Goal: Task Accomplishment & Management: Use online tool/utility

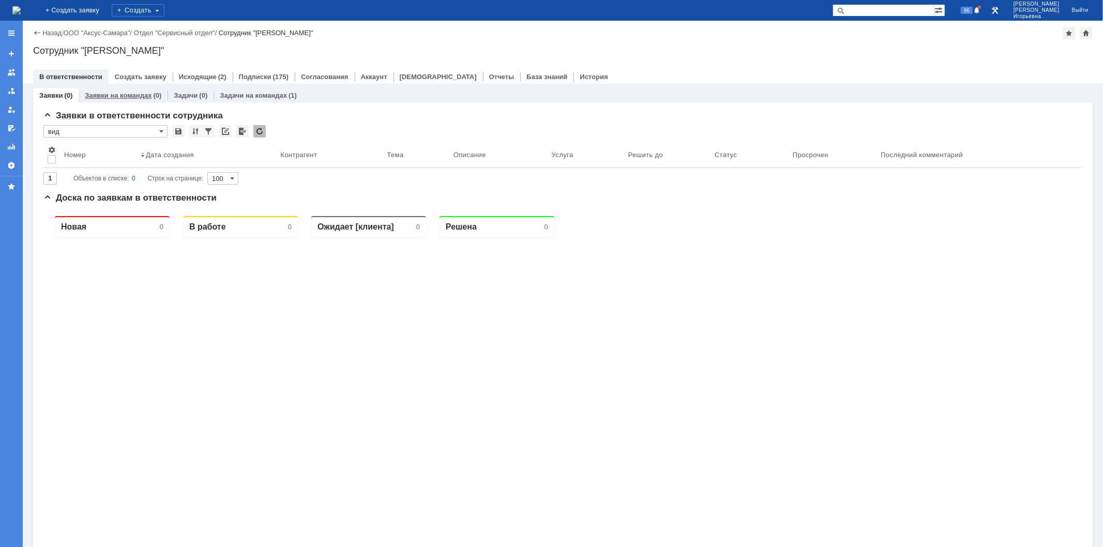
click at [112, 94] on link "Заявки на командах" at bounding box center [118, 96] width 67 height 8
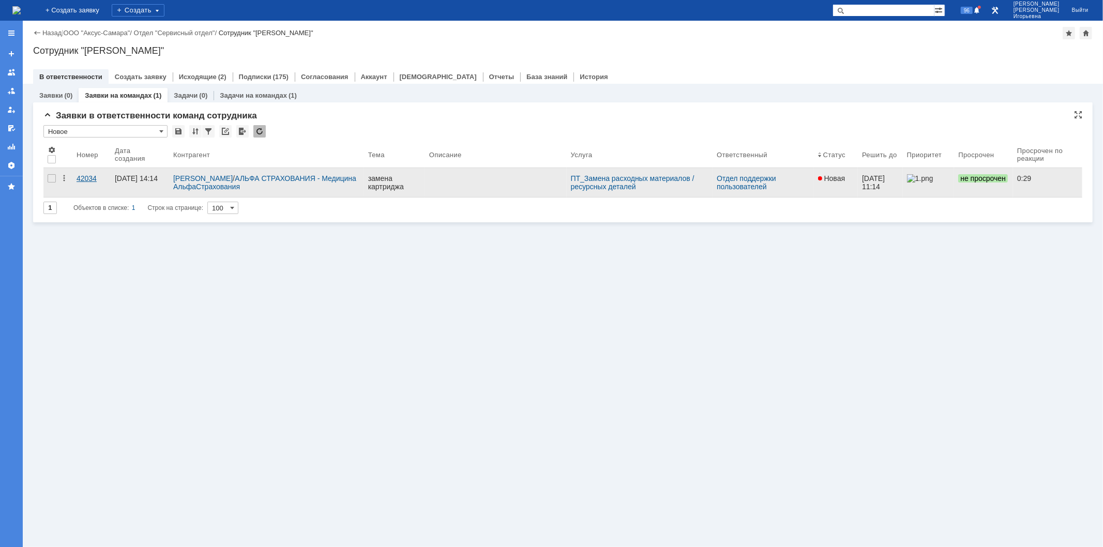
click at [84, 180] on div "42034" at bounding box center [92, 178] width 30 height 8
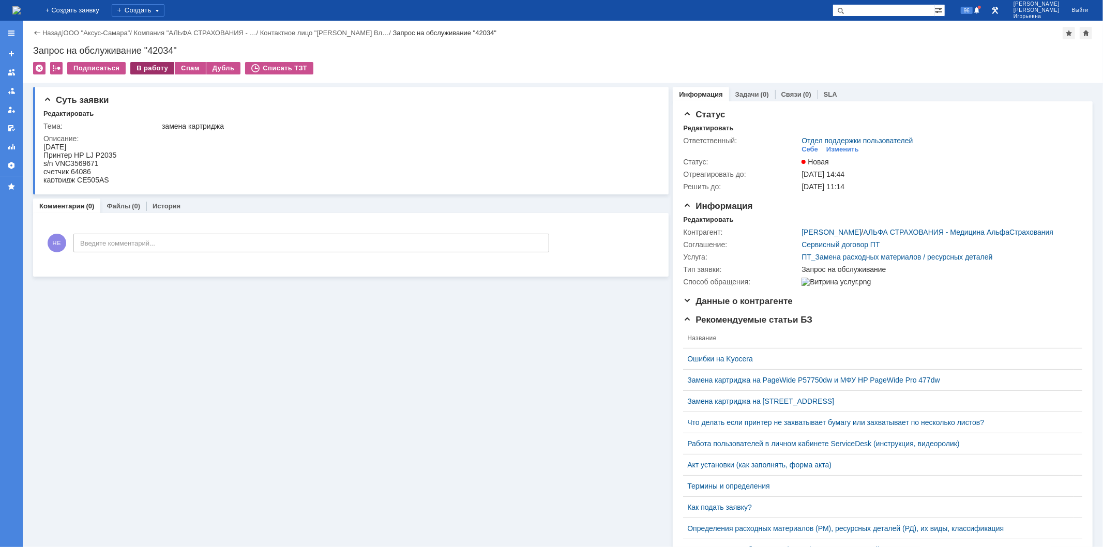
click at [158, 63] on div "В работу" at bounding box center [152, 68] width 44 height 12
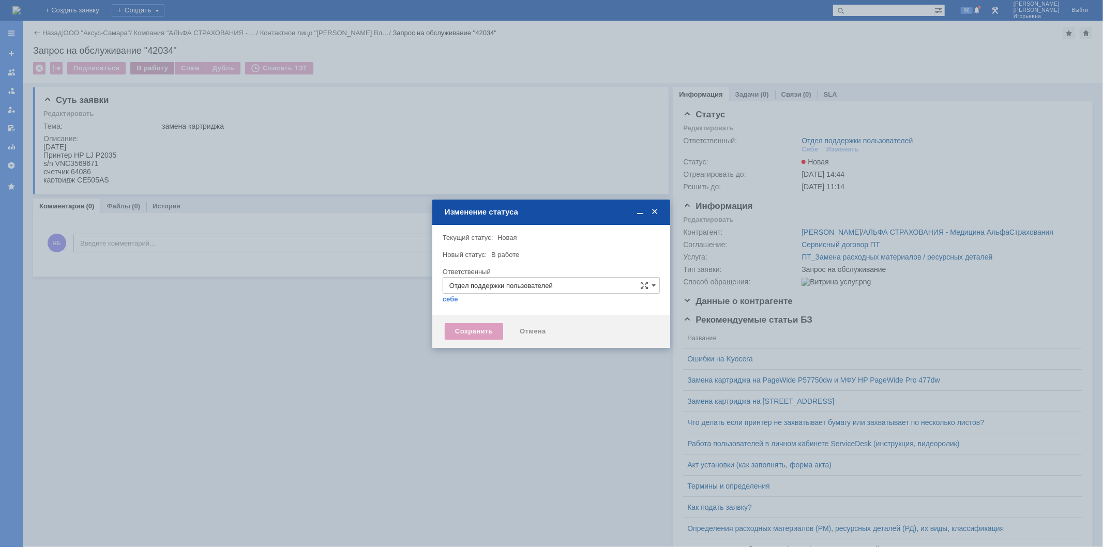
type input "[PERSON_NAME]"
click at [472, 329] on div "Сохранить" at bounding box center [474, 331] width 58 height 17
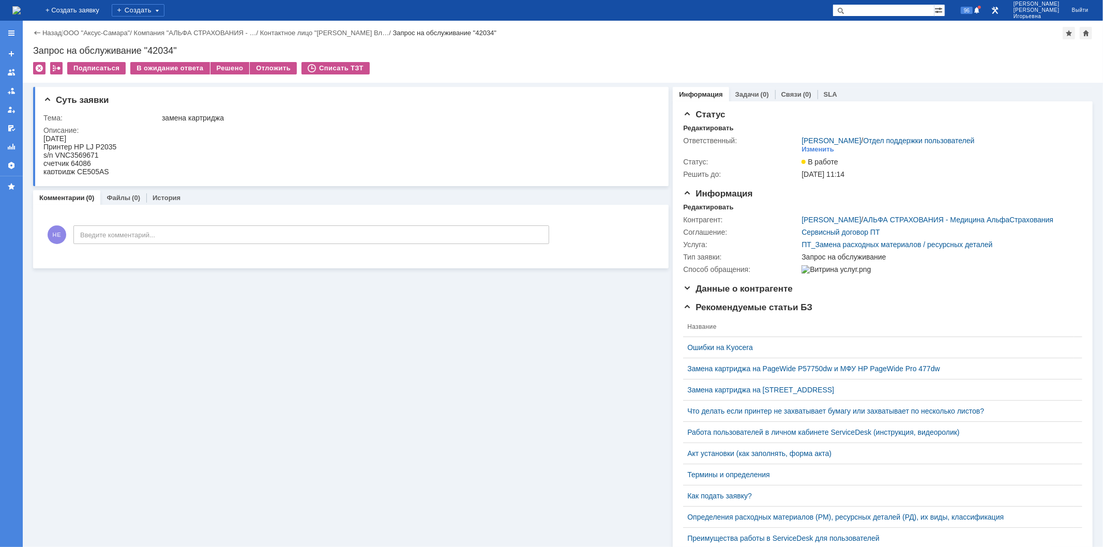
click at [21, 11] on img at bounding box center [16, 10] width 8 height 8
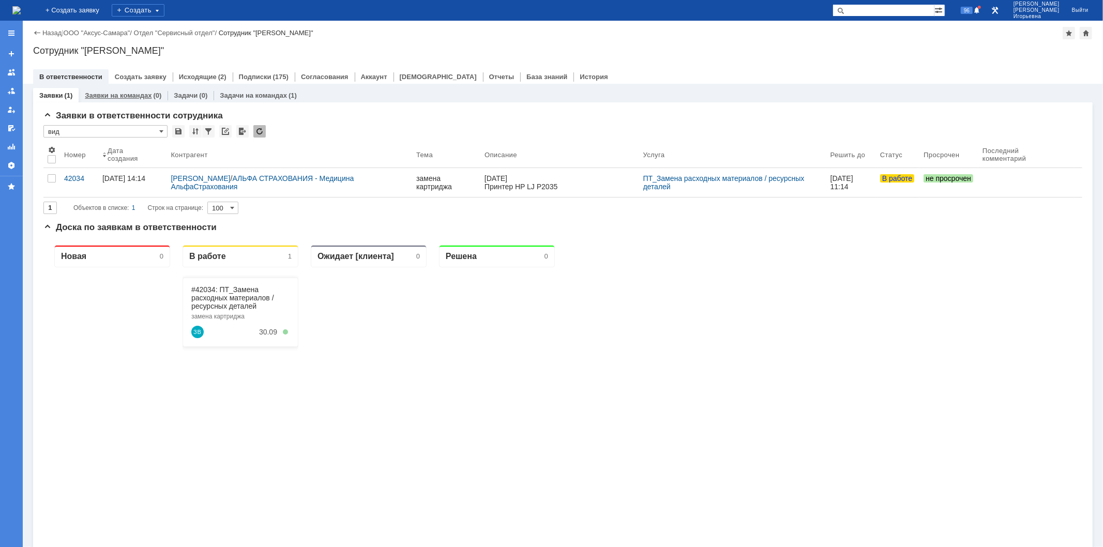
click at [126, 93] on link "Заявки на командах" at bounding box center [118, 96] width 67 height 8
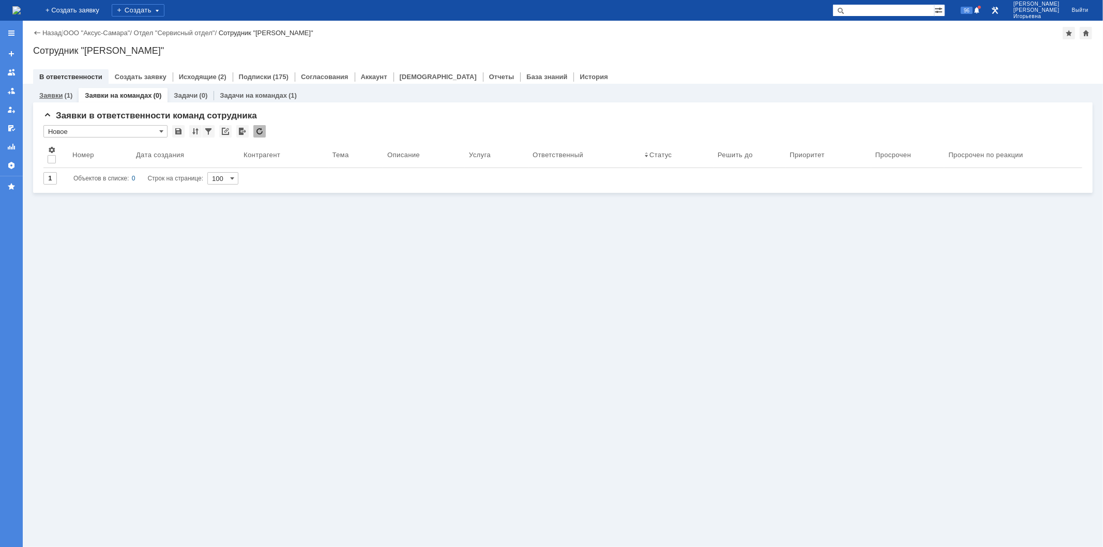
click at [47, 94] on link "Заявки" at bounding box center [50, 96] width 23 height 8
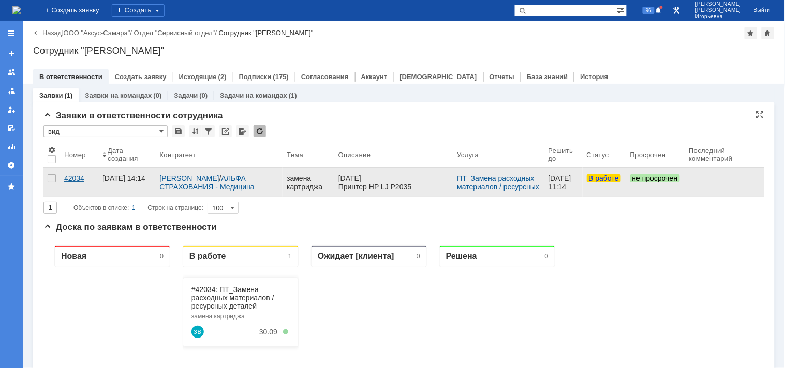
click at [79, 175] on div "42034" at bounding box center [79, 178] width 30 height 8
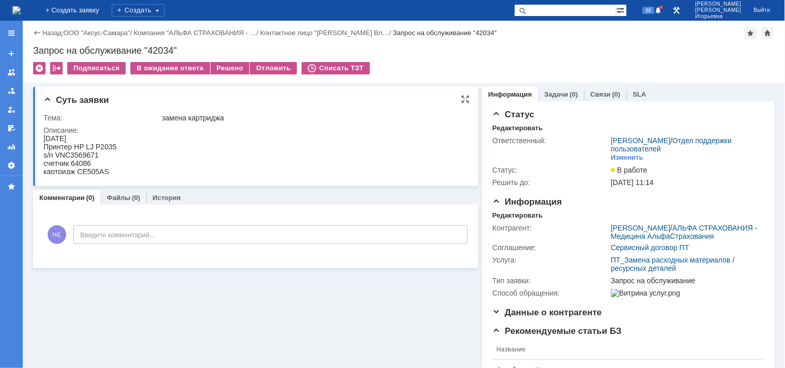
click at [87, 152] on div "s/n VNC3569671" at bounding box center [79, 155] width 73 height 8
copy div "VNC3569671"
click at [88, 155] on div "s/n VNC3569671" at bounding box center [79, 155] width 73 height 8
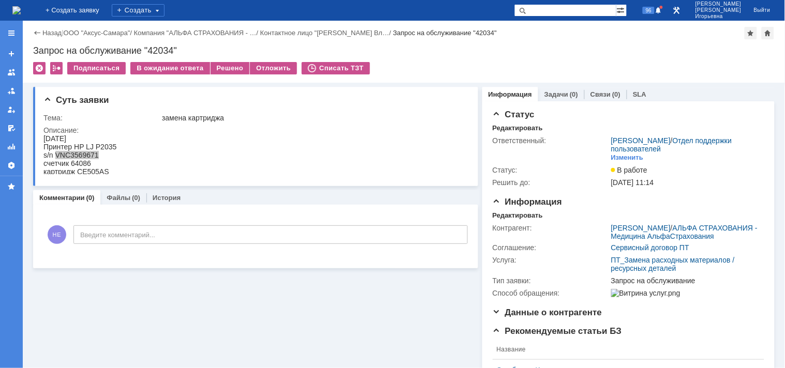
click at [163, 49] on div "Запрос на обслуживание "42034"" at bounding box center [403, 51] width 741 height 10
copy div "42034"
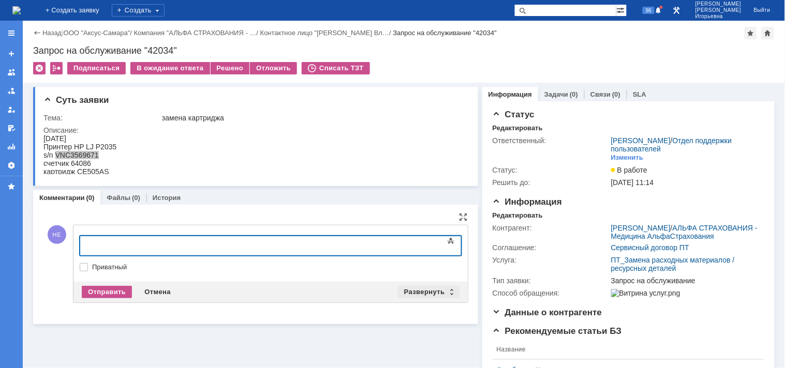
click at [446, 290] on div "Развернуть" at bounding box center [429, 292] width 62 height 12
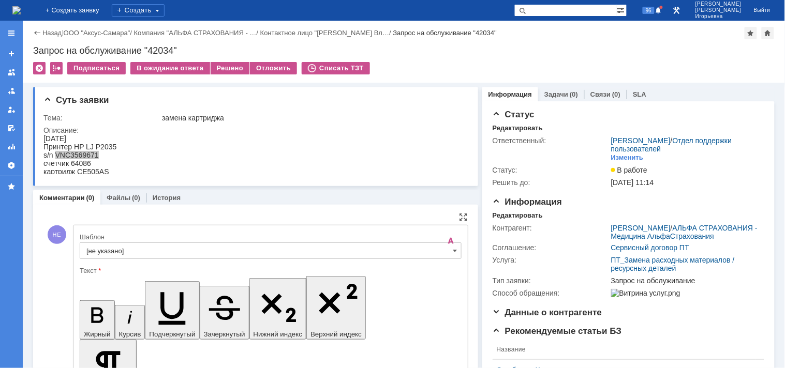
click at [446, 246] on input "[не указано]" at bounding box center [271, 251] width 382 height 17
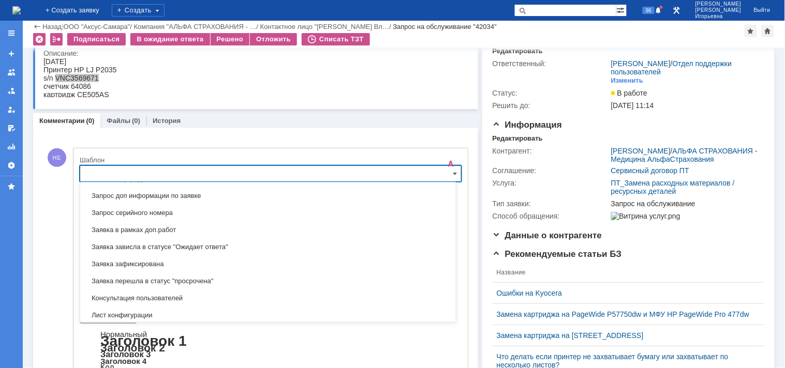
scroll to position [534, 0]
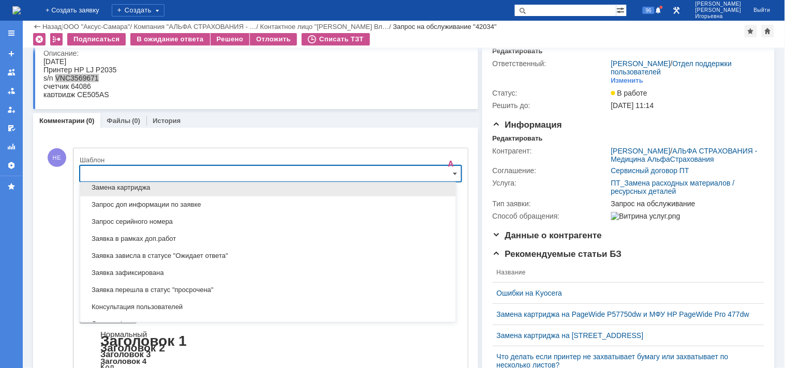
click at [111, 189] on span "Замена картриджа" at bounding box center [267, 188] width 363 height 8
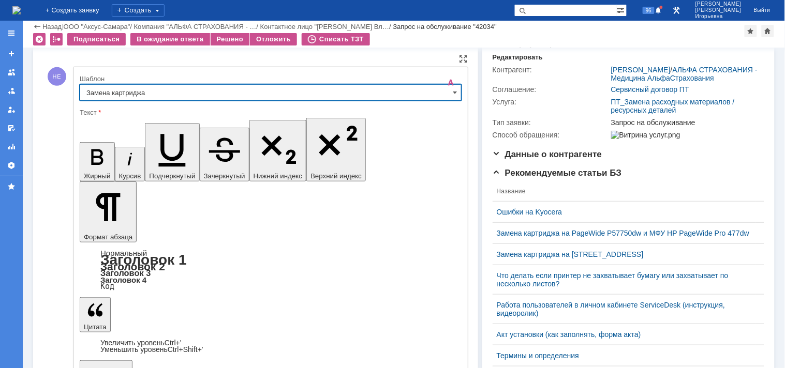
type input "Замена картриджа"
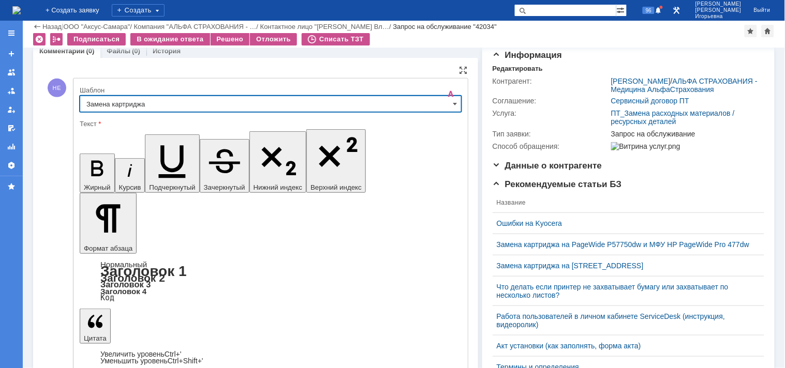
scroll to position [99, 0]
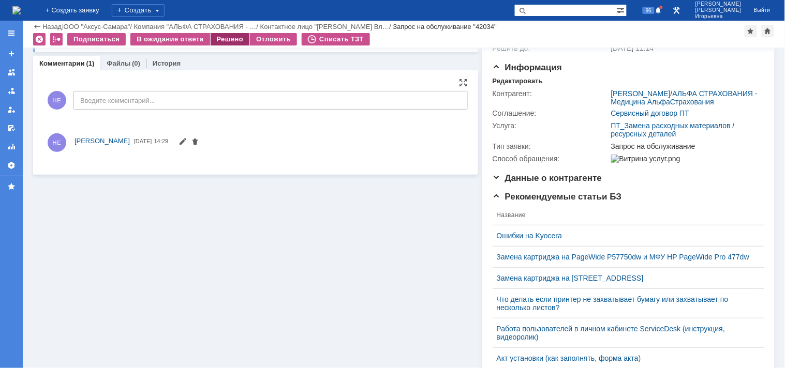
scroll to position [0, 0]
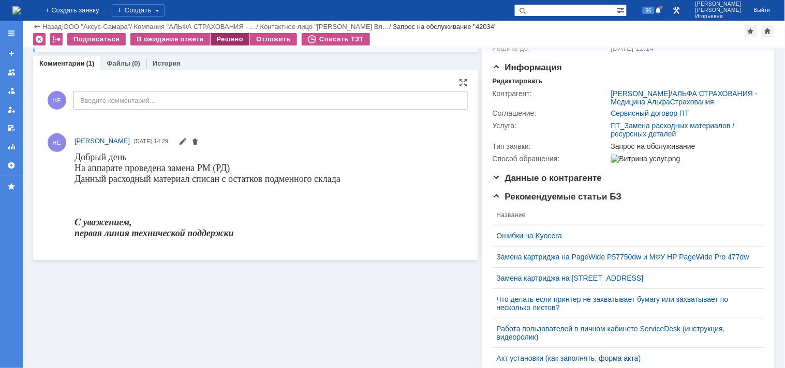
click at [221, 40] on div "Решено" at bounding box center [230, 39] width 39 height 12
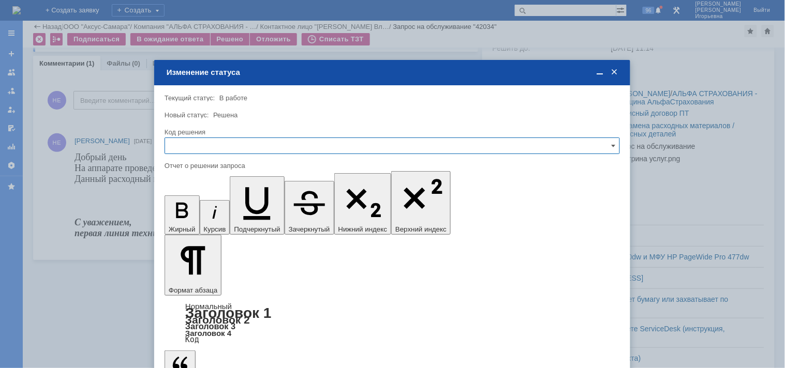
click at [203, 142] on input "text" at bounding box center [392, 146] width 455 height 17
drag, startPoint x: 186, startPoint y: 214, endPoint x: 188, endPoint y: 208, distance: 6.1
click at [188, 208] on div "Решено" at bounding box center [392, 215] width 454 height 17
type input "Решено"
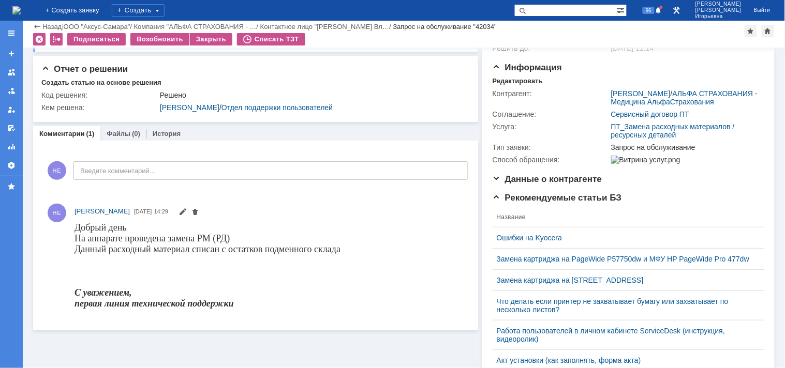
click at [21, 13] on img at bounding box center [16, 10] width 8 height 8
